Goal: Task Accomplishment & Management: Complete application form

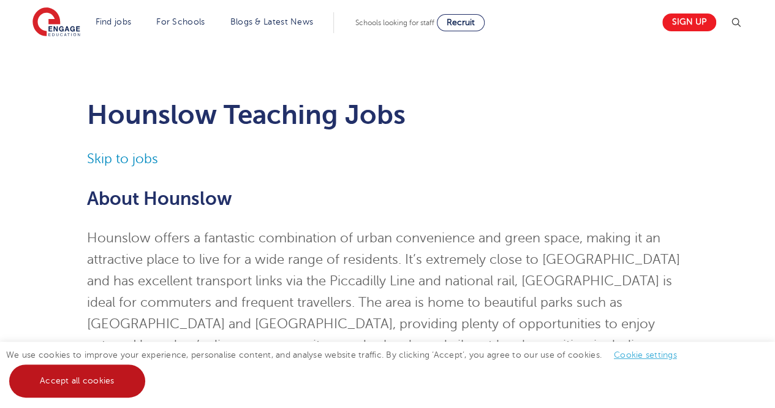
click at [64, 384] on link "Accept all cookies" at bounding box center [77, 380] width 136 height 33
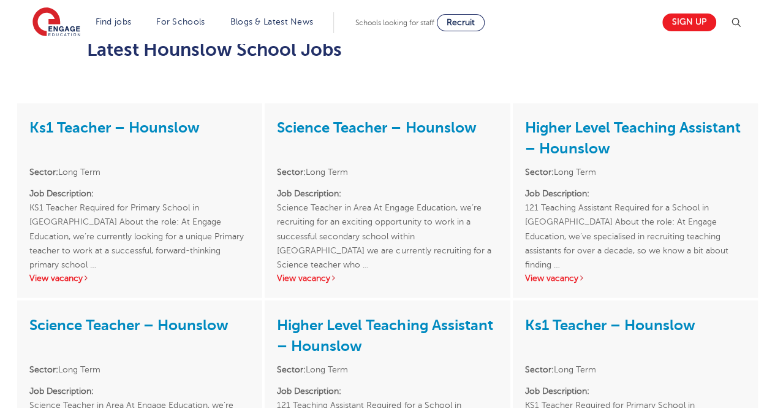
scroll to position [951, 0]
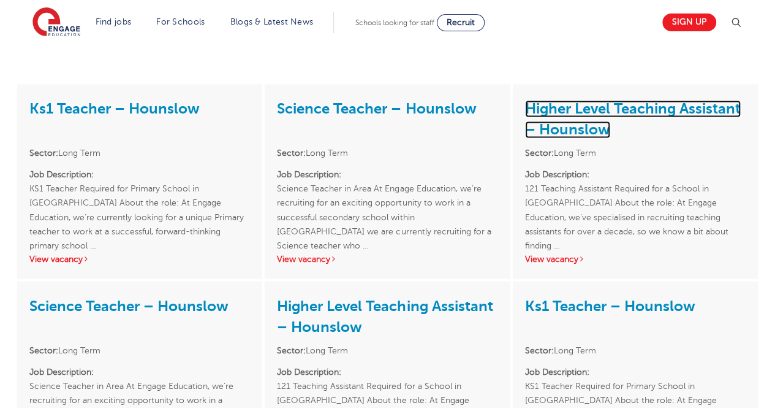
click at [612, 112] on link "Higher Level Teaching Assistant – Hounslow" at bounding box center [633, 119] width 216 height 38
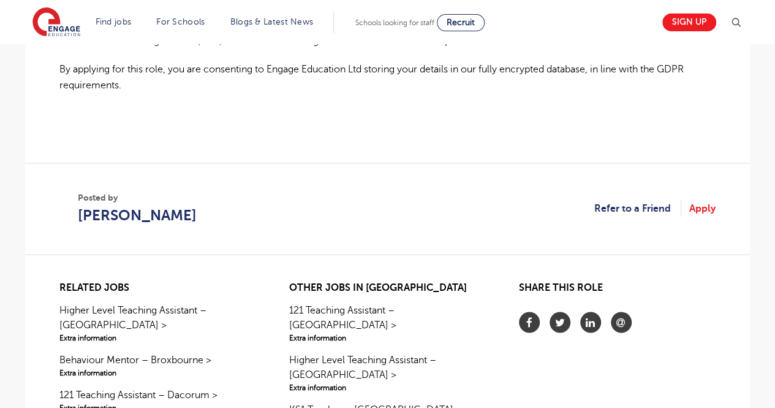
scroll to position [976, 0]
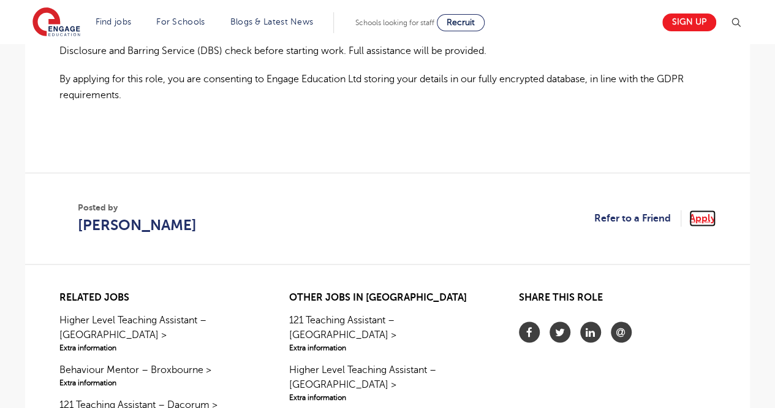
click at [699, 218] on link "Apply" at bounding box center [703, 218] width 26 height 16
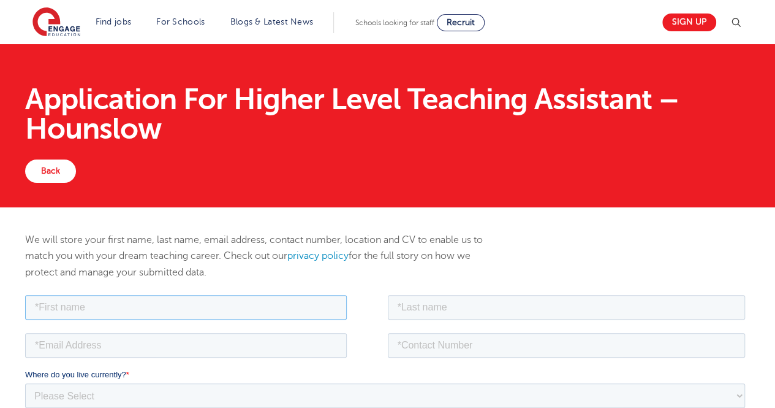
click at [131, 296] on input "text" at bounding box center [186, 306] width 322 height 25
type input "Jaimy"
click at [94, 340] on input "email" at bounding box center [186, 344] width 322 height 25
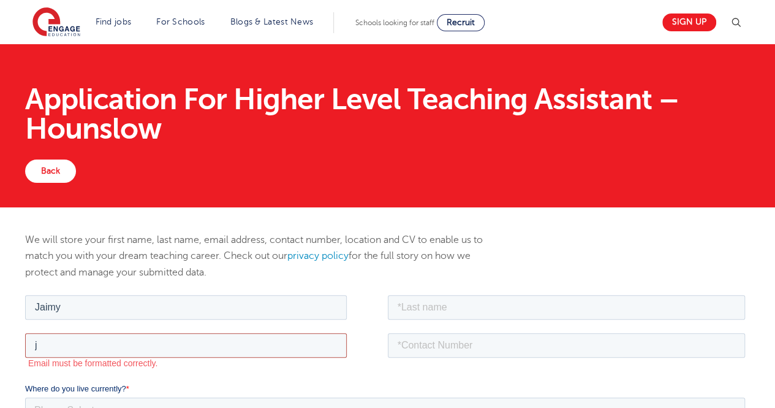
type input "[EMAIL_ADDRESS][DOMAIN_NAME]"
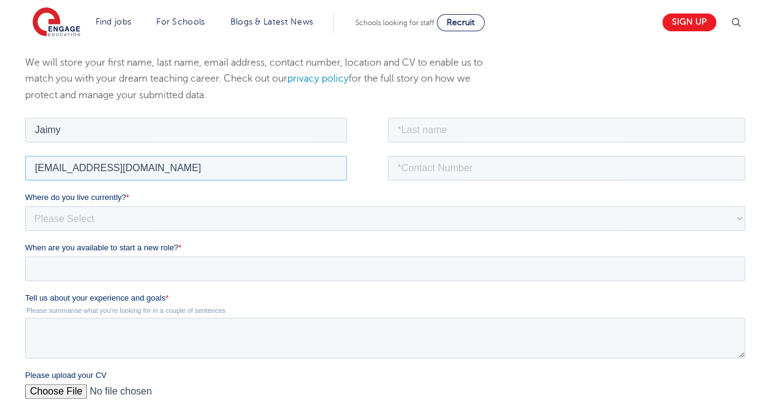
scroll to position [193, 0]
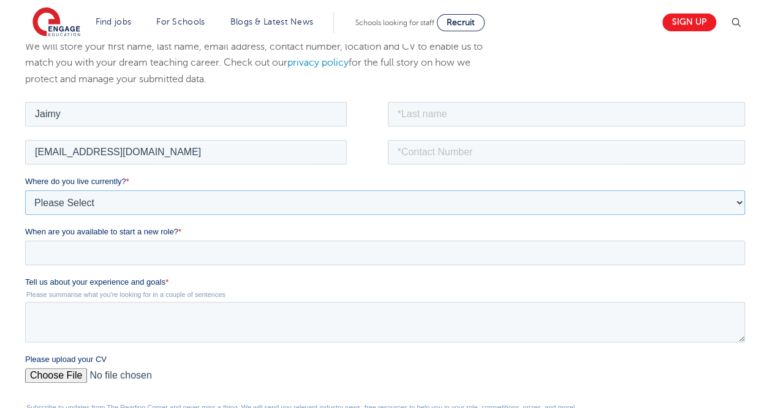
click at [161, 190] on select "Please Select [GEOGRAPHIC_DATA] [GEOGRAPHIC_DATA] [GEOGRAPHIC_DATA] [GEOGRAPHIC…" at bounding box center [385, 201] width 720 height 25
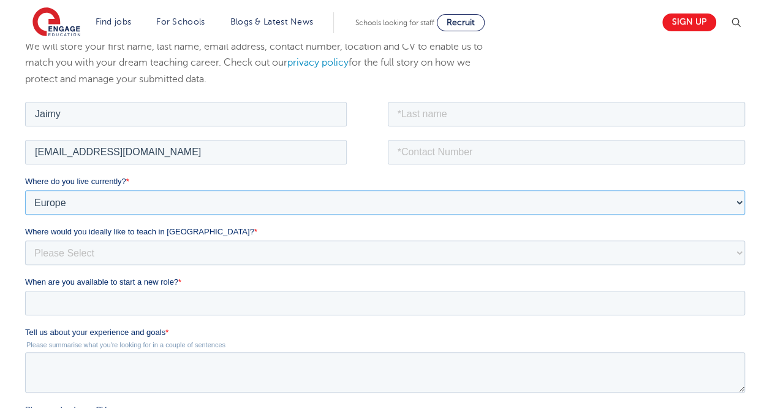
click at [70, 204] on select "Please Select [GEOGRAPHIC_DATA] [GEOGRAPHIC_DATA] [GEOGRAPHIC_DATA] [GEOGRAPHIC…" at bounding box center [385, 201] width 720 height 25
click at [91, 201] on select "Please Select [GEOGRAPHIC_DATA] [GEOGRAPHIC_DATA] [GEOGRAPHIC_DATA] [GEOGRAPHIC…" at bounding box center [385, 201] width 720 height 25
select select "UK"
click at [25, 189] on select "Please Select [GEOGRAPHIC_DATA] [GEOGRAPHIC_DATA] [GEOGRAPHIC_DATA] [GEOGRAPHIC…" at bounding box center [385, 201] width 720 height 25
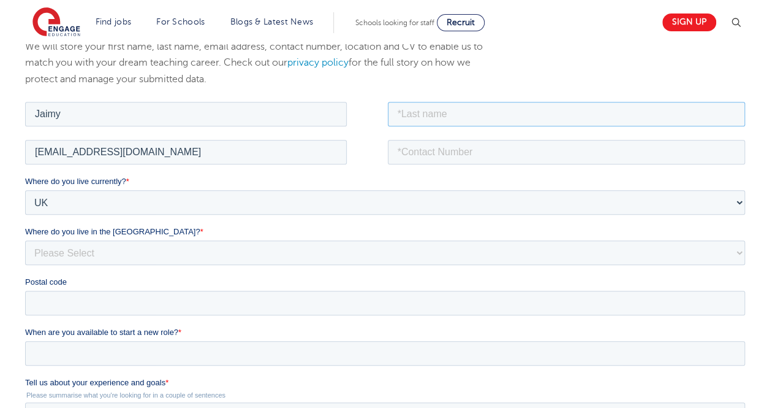
click at [405, 115] on input "text" at bounding box center [567, 113] width 358 height 25
type input "[PERSON_NAME]"
click at [455, 151] on input "tel" at bounding box center [567, 151] width 358 height 25
type input "[PHONE_NUMBER]"
click at [126, 249] on select "Please Select Overseas [GEOGRAPHIC_DATA] [GEOGRAPHIC_DATA] [GEOGRAPHIC_DATA] [G…" at bounding box center [385, 252] width 720 height 25
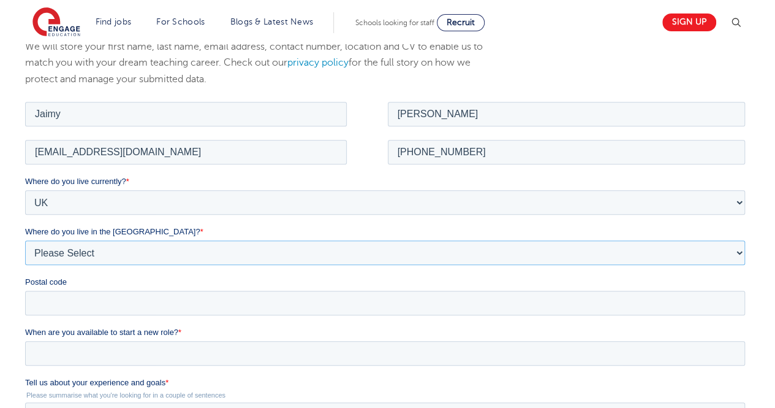
select select "[GEOGRAPHIC_DATA]"
click at [25, 240] on select "Please Select Overseas [GEOGRAPHIC_DATA] [GEOGRAPHIC_DATA] [GEOGRAPHIC_DATA] [G…" at bounding box center [385, 252] width 720 height 25
click at [128, 294] on input "Postal code" at bounding box center [385, 302] width 720 height 25
type input "TW134GT"
click at [139, 348] on input "When are you available to start a new role? *" at bounding box center [385, 352] width 720 height 25
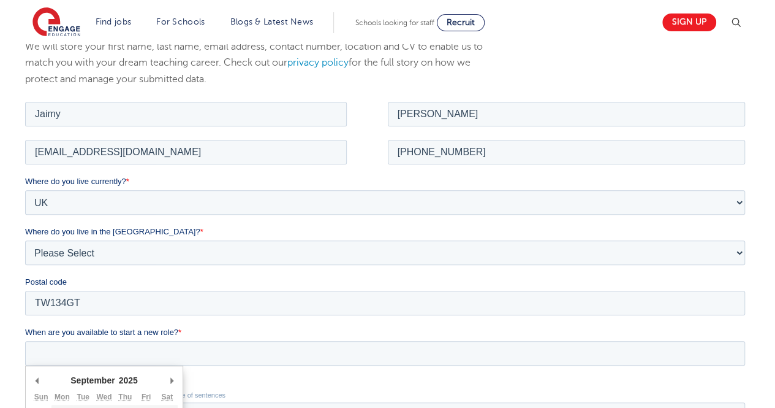
click at [123, 382] on select "1925 1926 1927 1928 1929 1930 1931 1932 1933 1934 1935 1936 1937 1938 1939 1940…" at bounding box center [133, 379] width 32 height 12
click at [117, 373] on select "1925 1926 1927 1928 1929 1930 1931 1932 1933 1934 1935 1936 1937 1938 1939 1940…" at bounding box center [133, 379] width 32 height 12
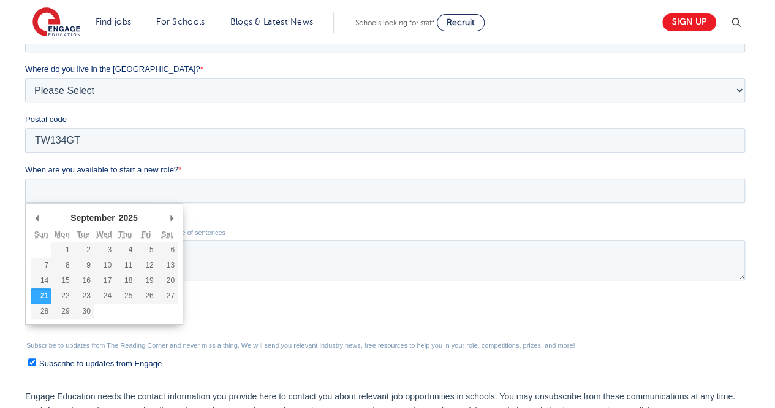
scroll to position [379, 0]
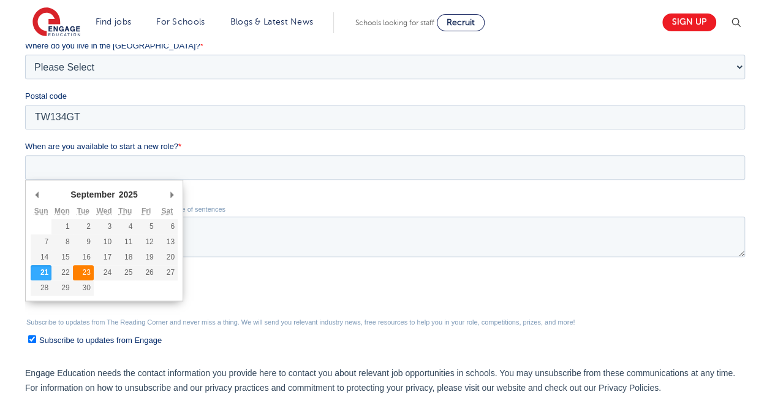
type div "[DATE]"
type input "[DATE]"
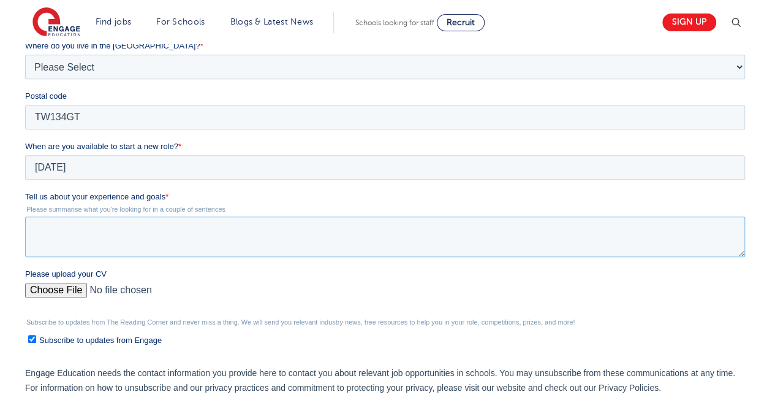
click at [61, 227] on textarea "Tell us about your experience and goals *" at bounding box center [385, 236] width 720 height 40
type textarea "I want to work in a mainstream school as a teaching assistant."
click at [63, 285] on input "Please upload your CV" at bounding box center [385, 295] width 720 height 25
type input "C:\fakepath\Doc15.docx"
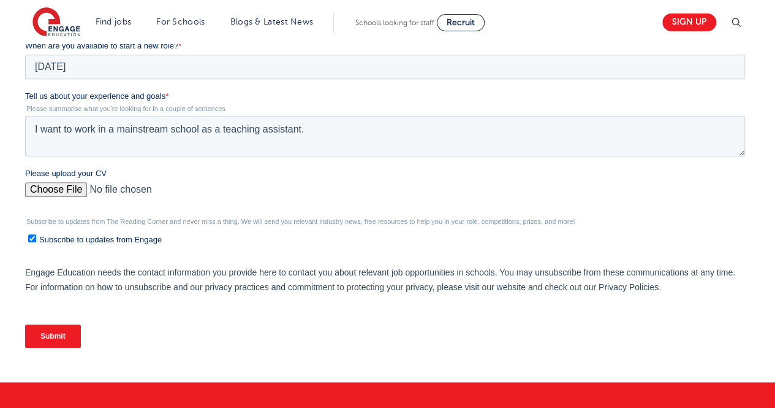
scroll to position [545, 0]
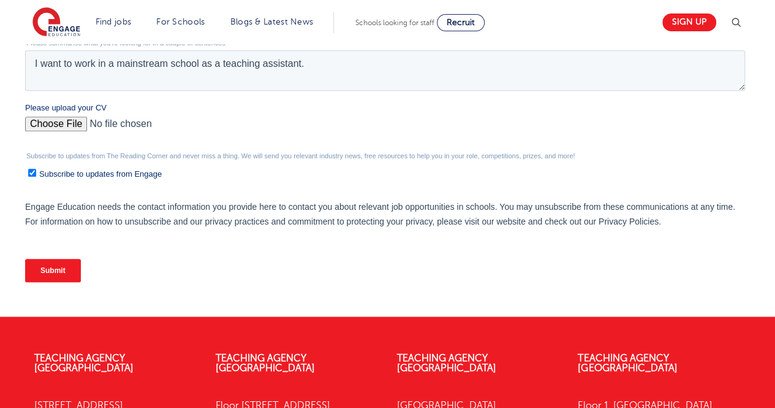
click at [72, 264] on input "Submit" at bounding box center [53, 270] width 56 height 23
